Goal: Subscribe to service/newsletter

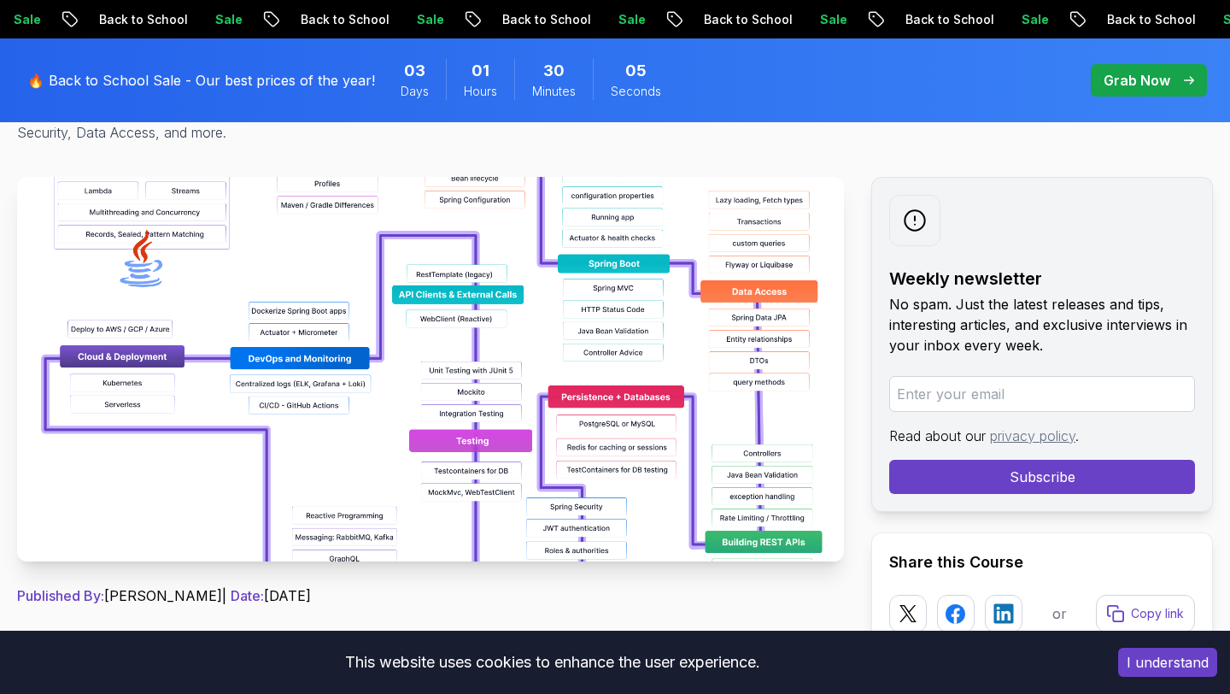
scroll to position [253, 0]
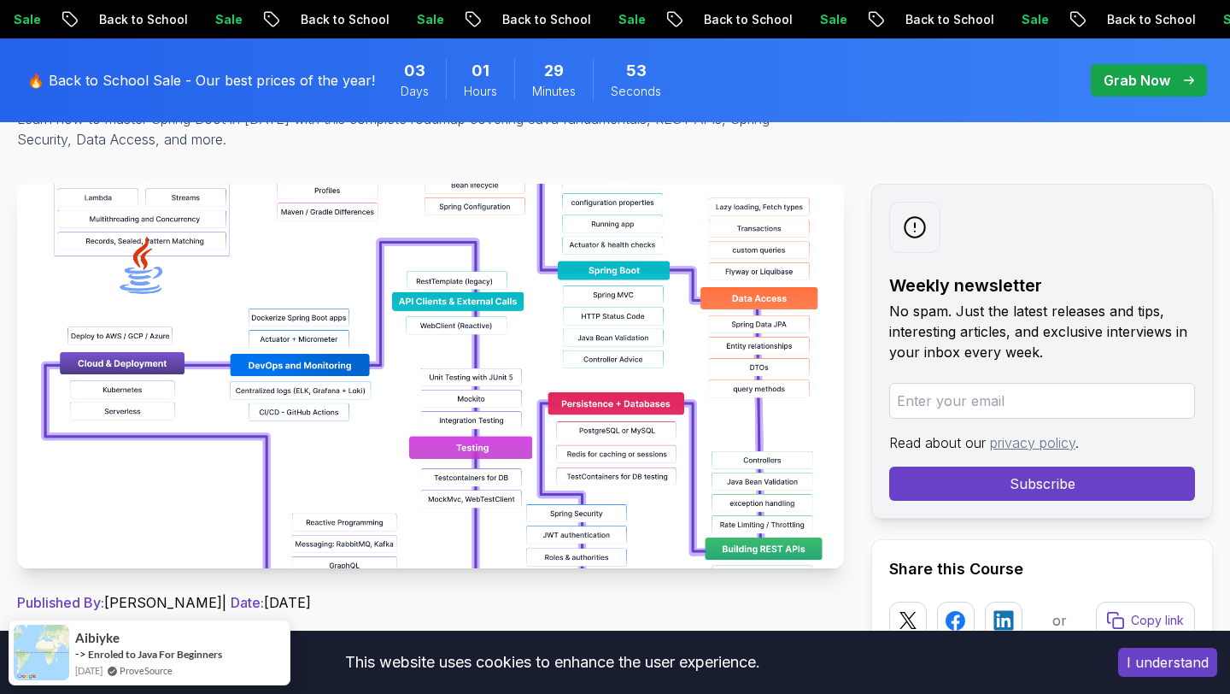
click at [948, 399] on input "email" at bounding box center [1042, 401] width 306 height 36
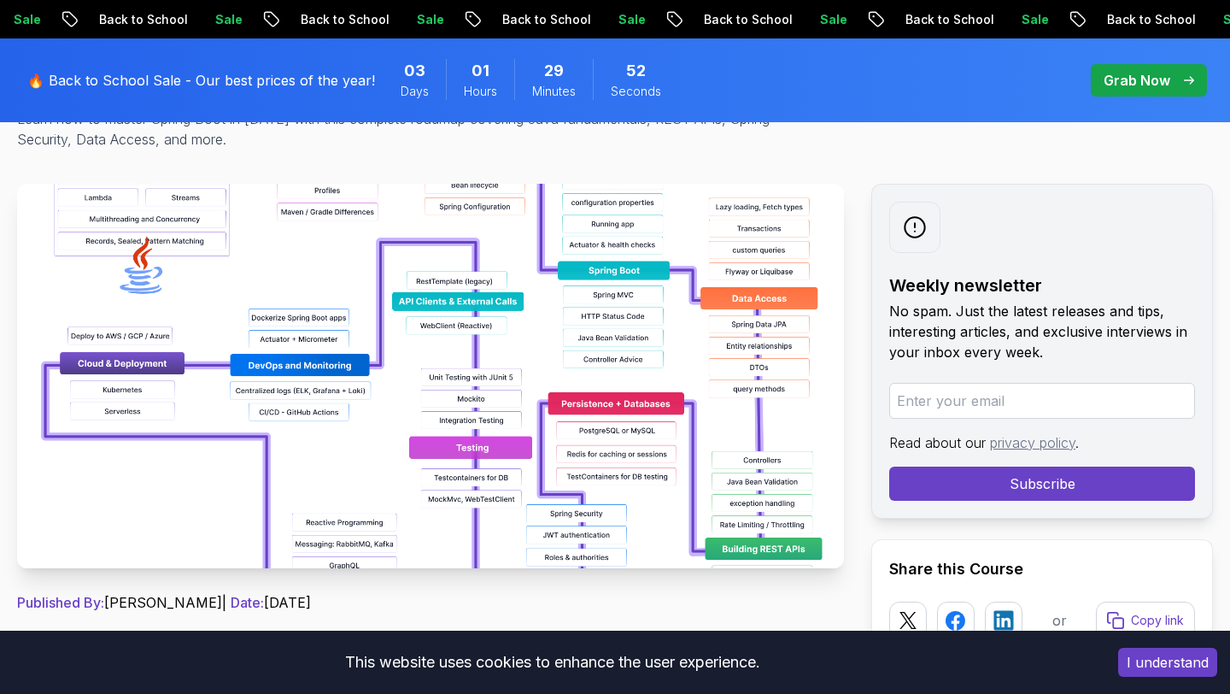
click at [948, 399] on input "email" at bounding box center [1042, 401] width 306 height 36
type input "vishalpatidar9119@gmail.com"
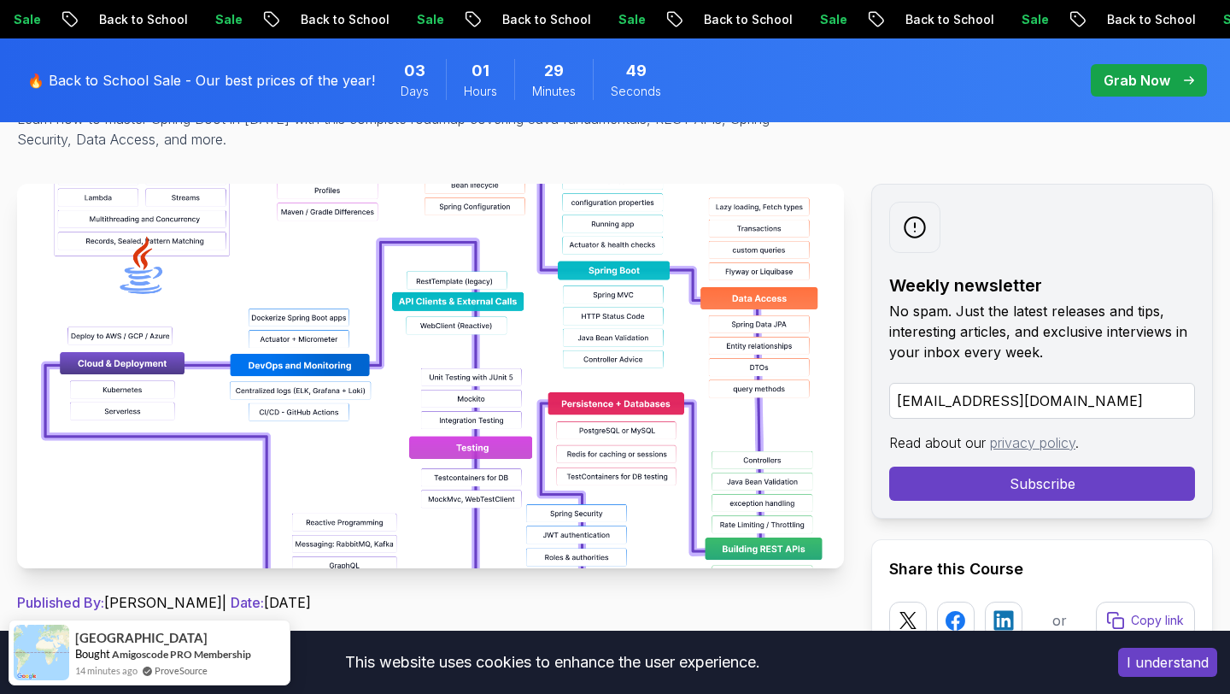
click at [1022, 485] on button "Subscribe" at bounding box center [1042, 483] width 306 height 34
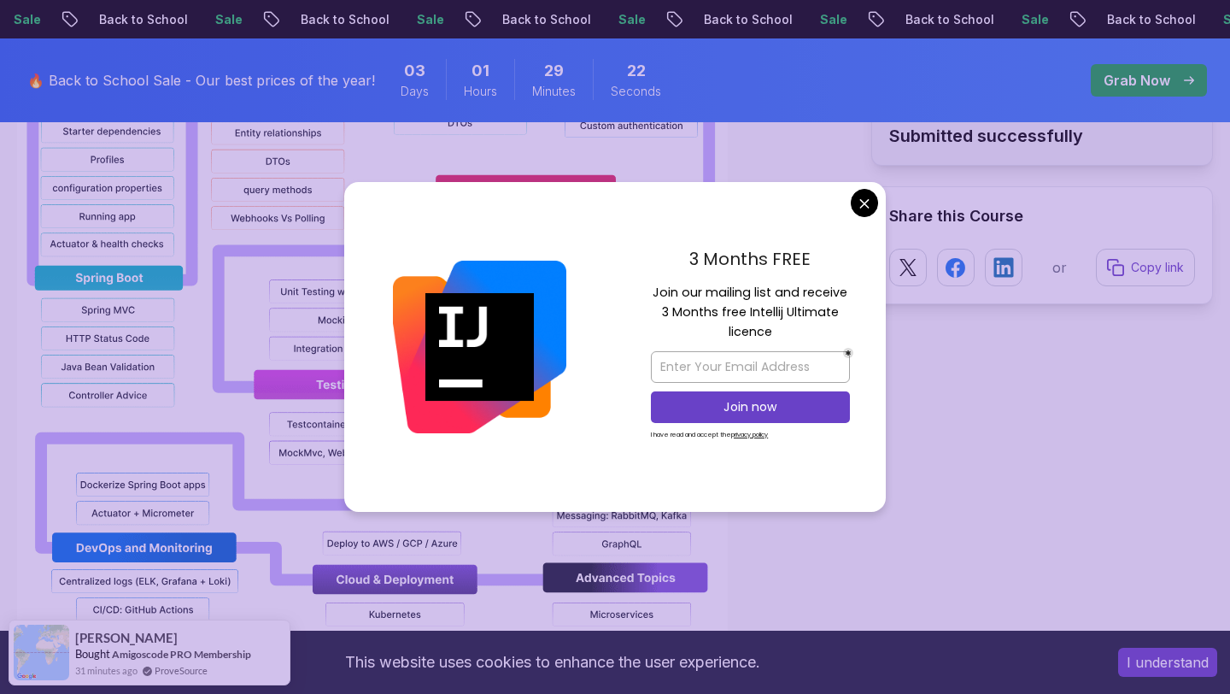
scroll to position [1786, 0]
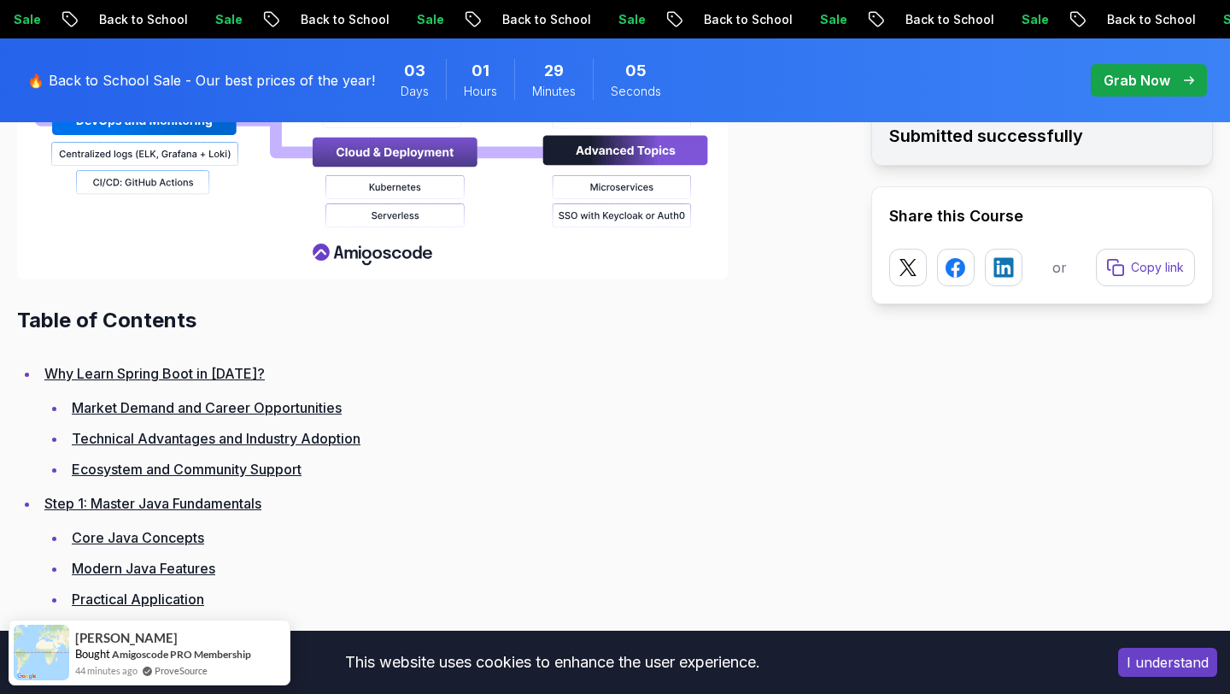
scroll to position [2228, 0]
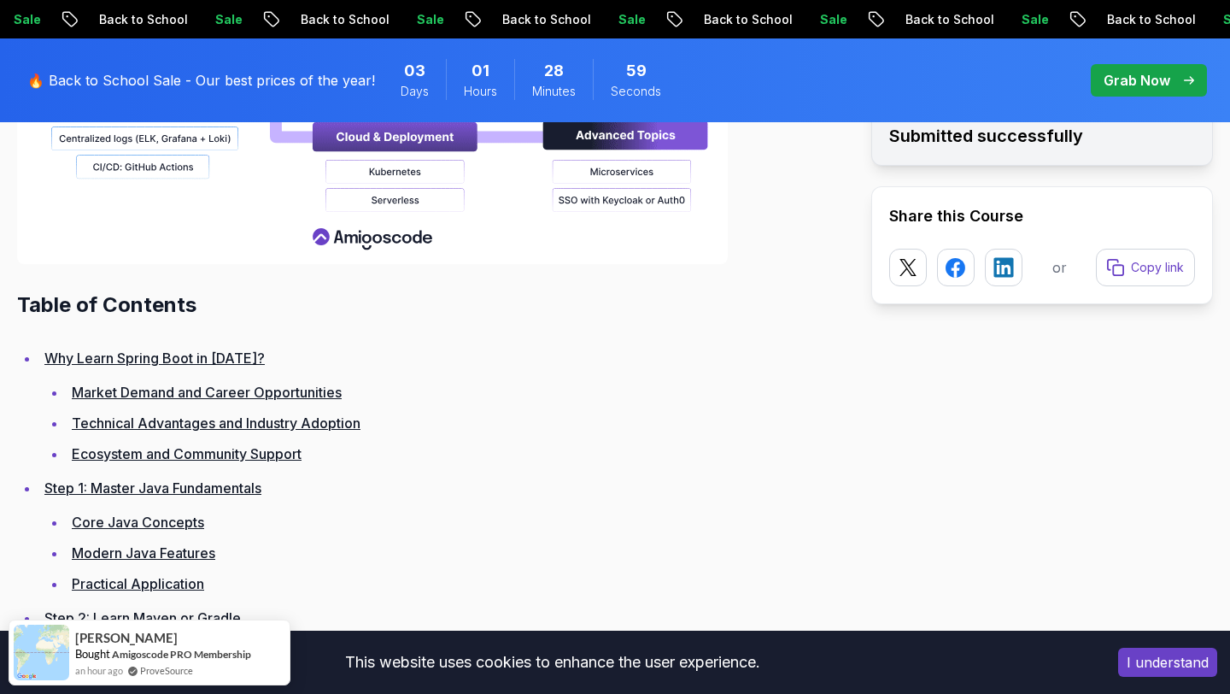
click at [1180, 664] on button "I understand" at bounding box center [1167, 662] width 99 height 29
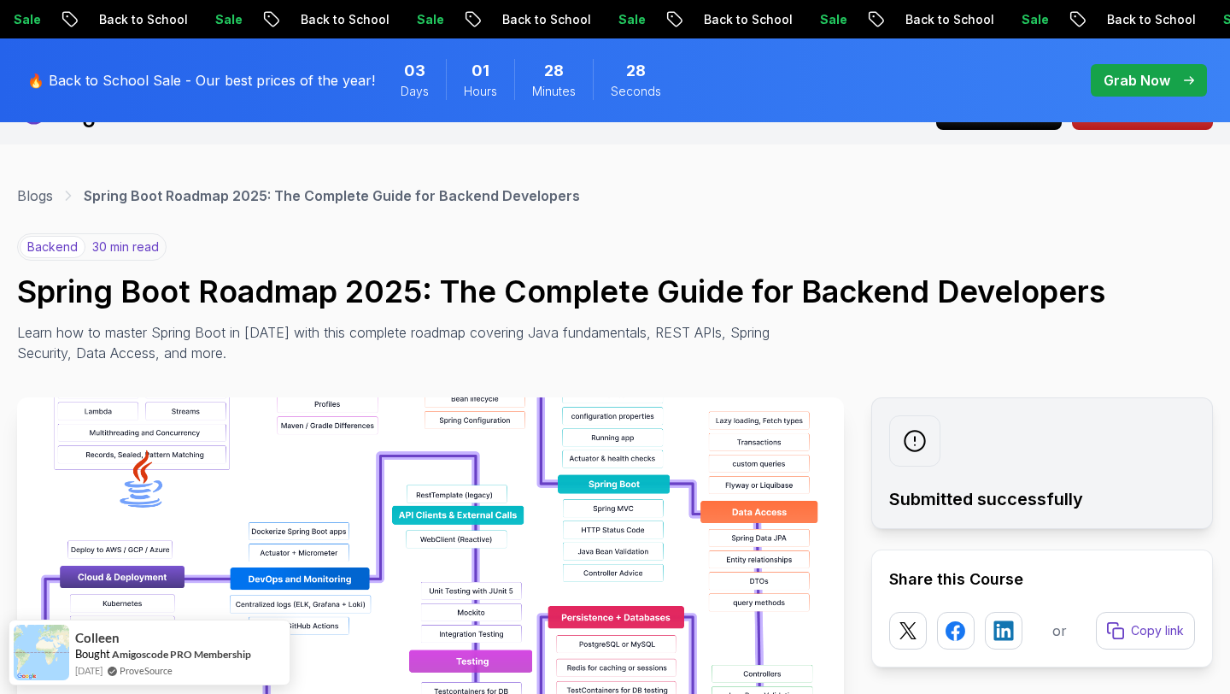
scroll to position [0, 0]
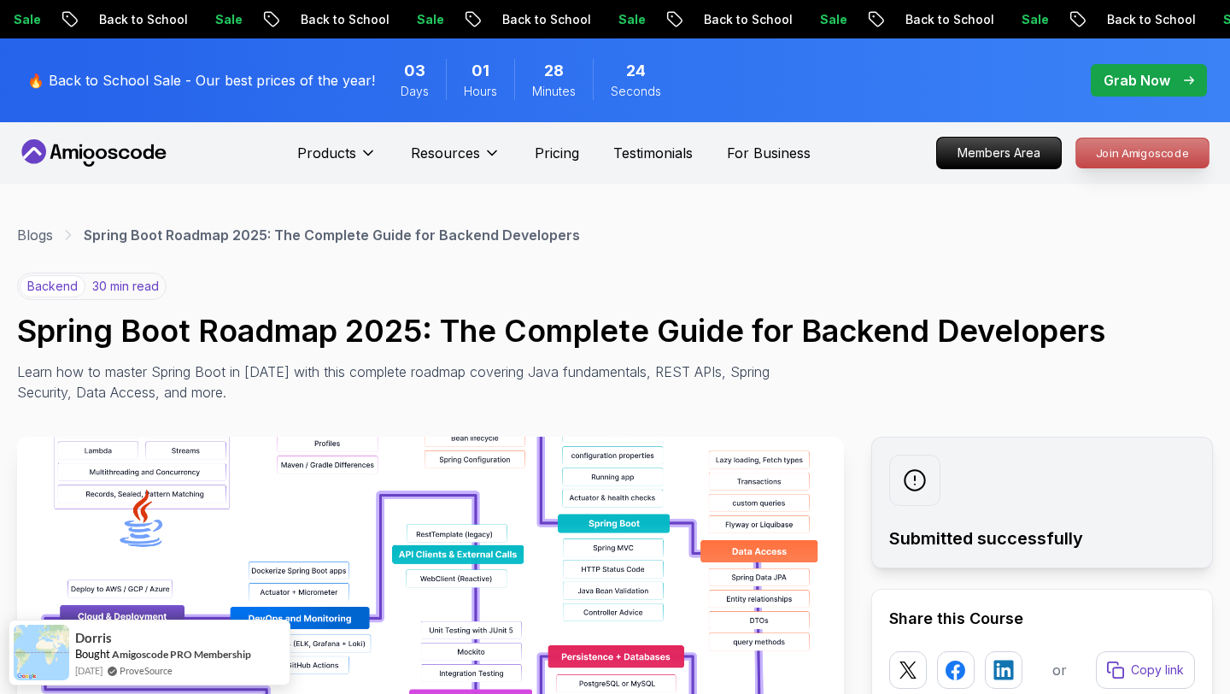
click at [1136, 157] on p "Join Amigoscode" at bounding box center [1142, 152] width 132 height 29
